Goal: Task Accomplishment & Management: Use online tool/utility

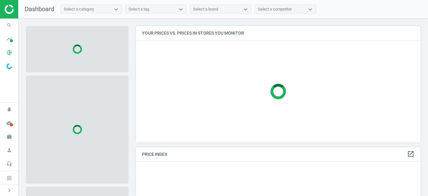
scroll to position [126, 290]
click at [9, 123] on icon "cloud_done" at bounding box center [9, 123] width 12 height 12
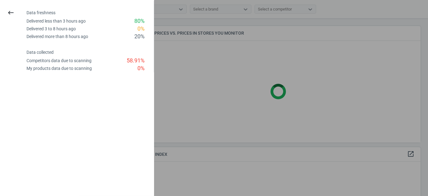
click at [196, 82] on div at bounding box center [214, 98] width 428 height 196
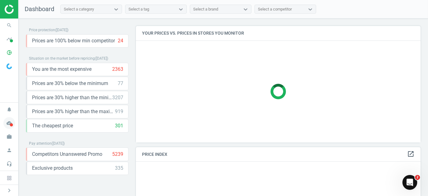
click at [13, 124] on span at bounding box center [11, 124] width 3 height 3
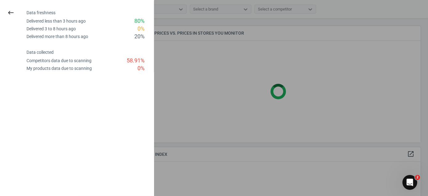
click at [200, 98] on div at bounding box center [214, 98] width 428 height 196
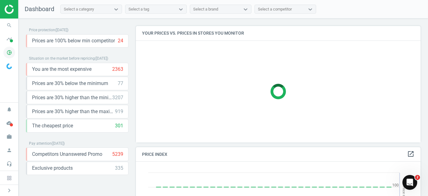
scroll to position [151, 290]
click at [7, 51] on icon "pie_chart_outlined" at bounding box center [9, 53] width 12 height 12
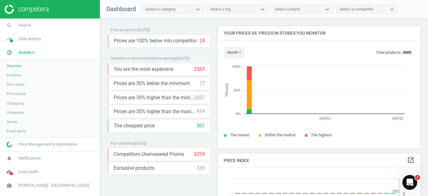
scroll to position [131, 208]
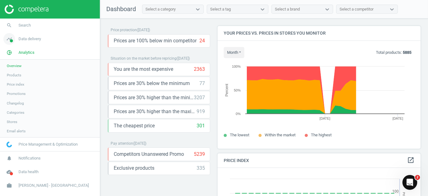
click at [4, 39] on icon "timeline" at bounding box center [9, 39] width 12 height 12
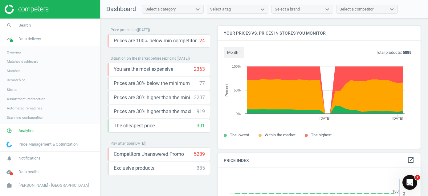
click at [14, 90] on span "Stores" at bounding box center [12, 89] width 10 height 5
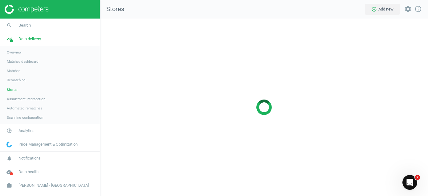
scroll to position [187, 338]
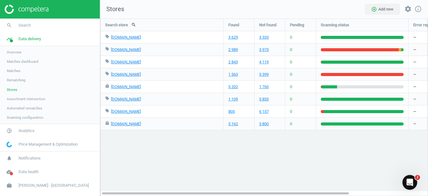
click at [38, 9] on img at bounding box center [27, 9] width 44 height 9
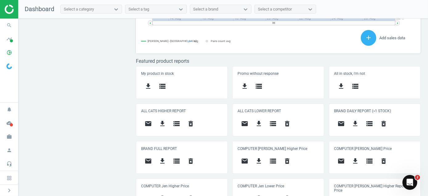
scroll to position [131, 290]
click at [163, 158] on icon "get_app" at bounding box center [162, 160] width 7 height 7
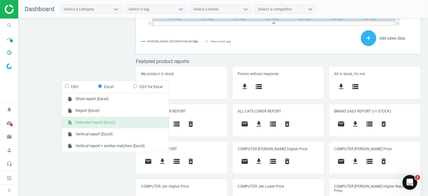
click at [95, 121] on button "insert_drive_file Extended report (Excel)" at bounding box center [115, 122] width 107 height 12
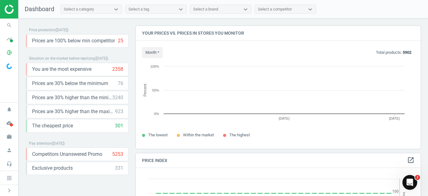
scroll to position [131, 290]
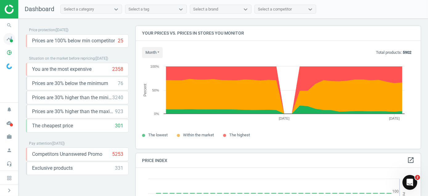
click at [10, 39] on span "timeline" at bounding box center [9, 39] width 19 height 14
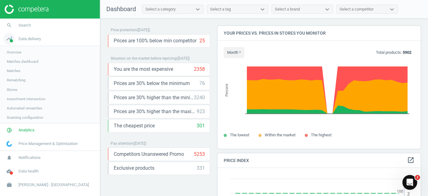
scroll to position [3, 3]
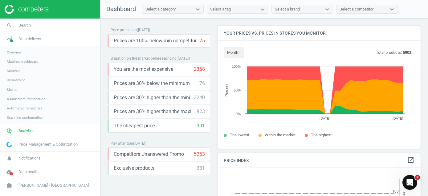
click at [14, 91] on span "Stores" at bounding box center [12, 89] width 10 height 5
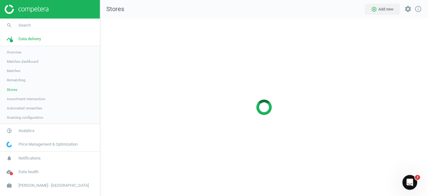
scroll to position [187, 338]
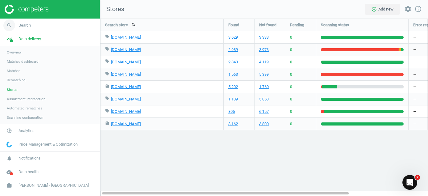
click at [14, 25] on icon "search" at bounding box center [9, 25] width 12 height 12
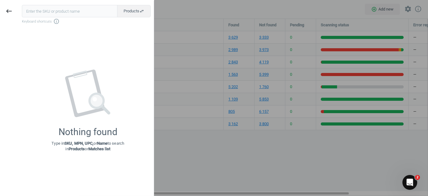
type input "2049326"
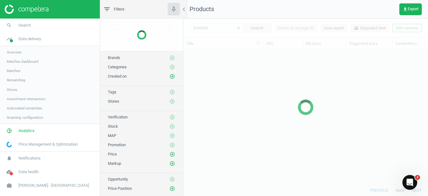
scroll to position [125, 240]
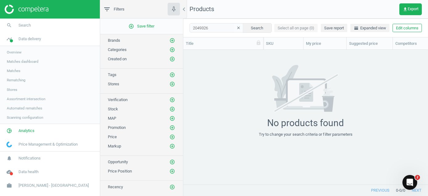
click at [43, 7] on img at bounding box center [27, 9] width 44 height 9
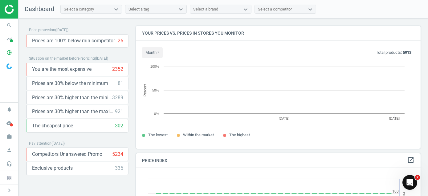
scroll to position [131, 290]
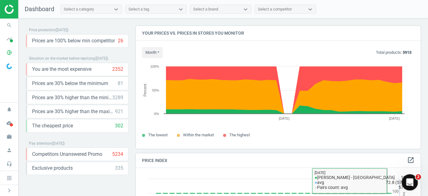
click at [414, 180] on div "Open Intercom Messenger" at bounding box center [409, 181] width 20 height 20
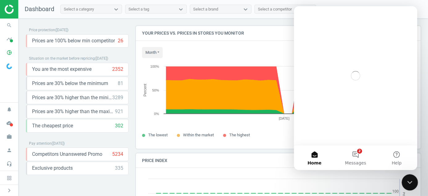
scroll to position [0, 0]
click at [358, 154] on button "2 Messages" at bounding box center [355, 157] width 41 height 25
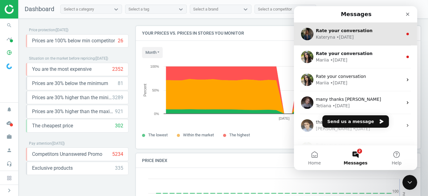
click at [370, 38] on div "[PERSON_NAME] • [DATE]" at bounding box center [359, 37] width 87 height 6
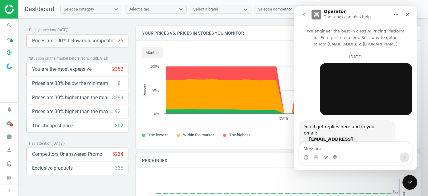
scroll to position [38, 0]
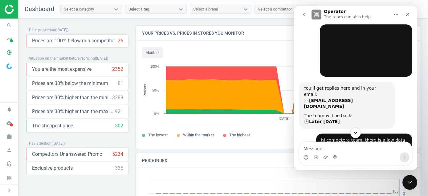
click at [304, 14] on icon "go back" at bounding box center [303, 14] width 5 height 5
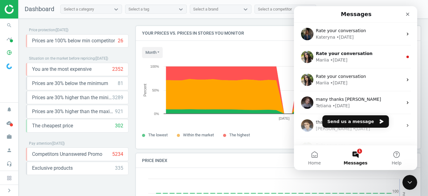
scroll to position [0, 0]
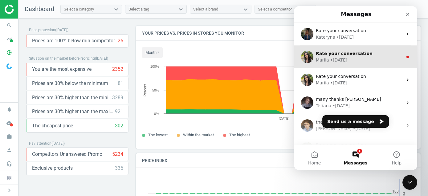
click at [329, 51] on span "Rate your conversation" at bounding box center [344, 53] width 57 height 5
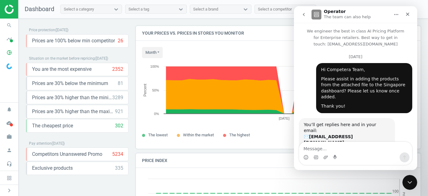
scroll to position [38, 0]
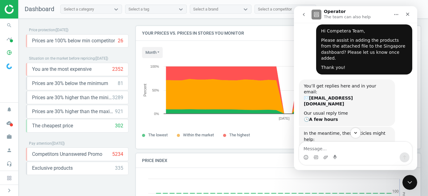
click at [303, 14] on icon "go back" at bounding box center [303, 14] width 5 height 5
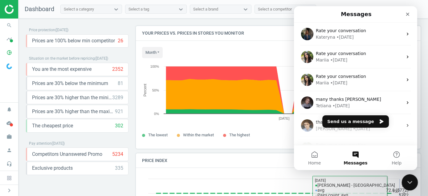
drag, startPoint x: 411, startPoint y: 180, endPoint x: 723, endPoint y: 364, distance: 362.7
click at [411, 180] on icon "Close Intercom Messenger" at bounding box center [409, 181] width 4 height 2
